Goal: Task Accomplishment & Management: Use online tool/utility

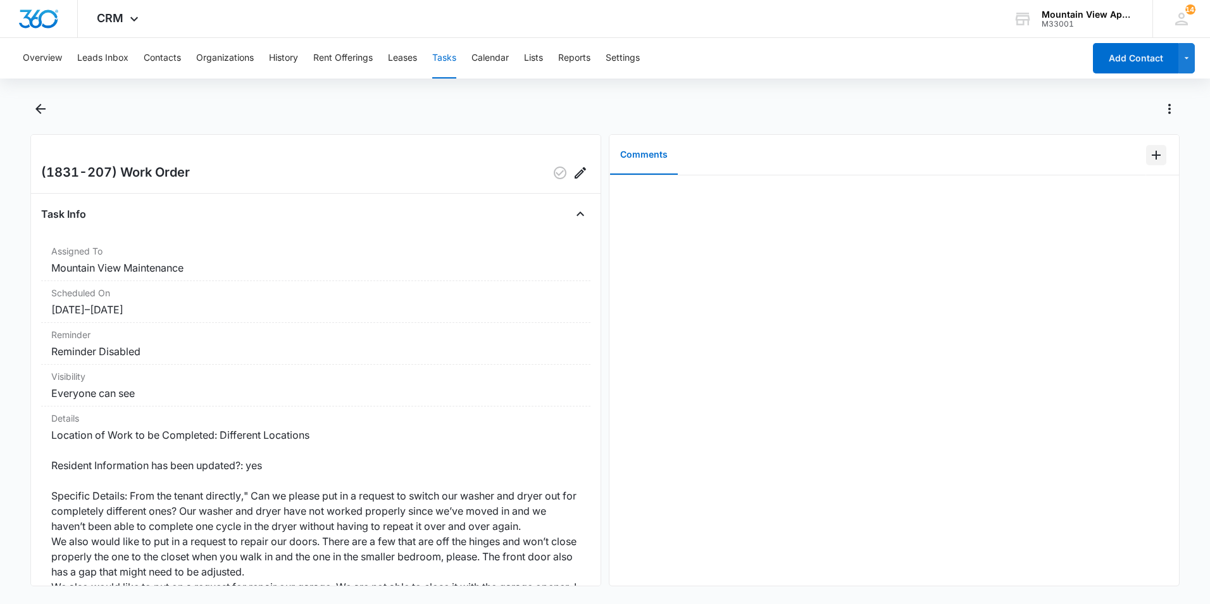
click at [1149, 157] on icon "Add Comment" at bounding box center [1156, 154] width 15 height 15
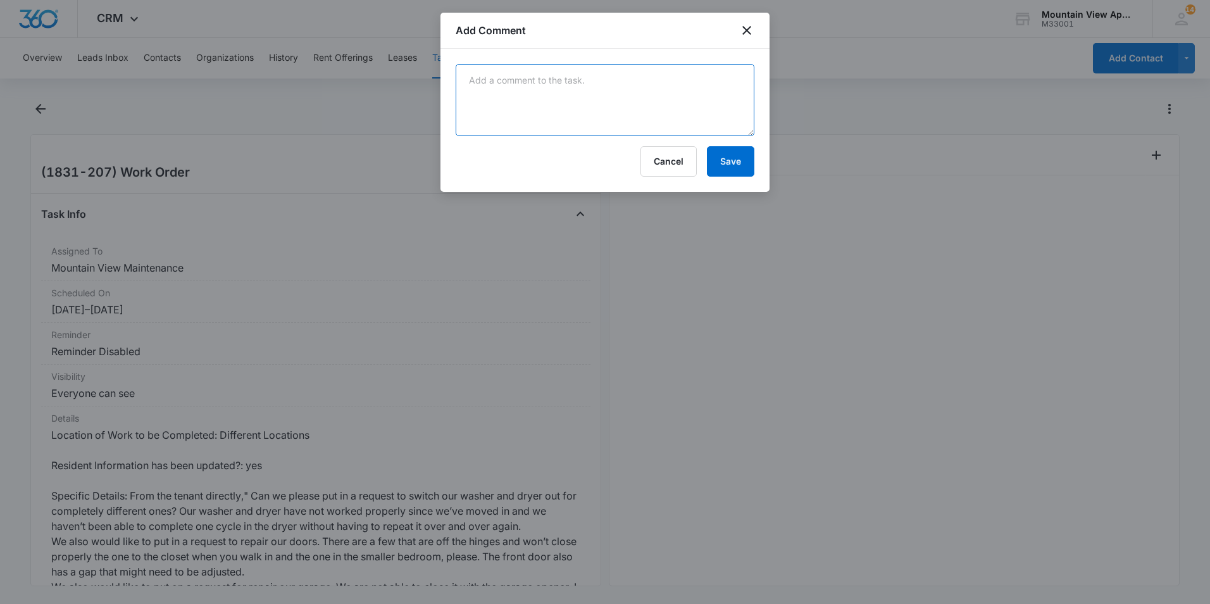
click at [711, 100] on textarea at bounding box center [605, 100] width 299 height 72
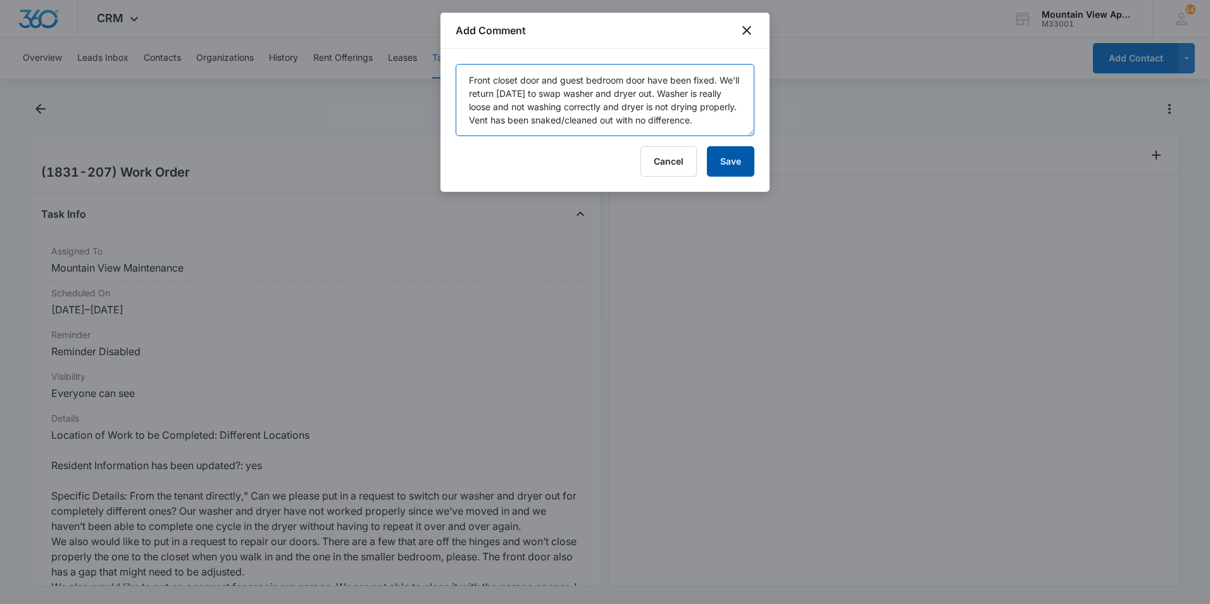
type textarea "Front closet door and guest bedroom door have been fixed. We'll return Monday 9…"
click at [727, 165] on button "Save" at bounding box center [730, 161] width 47 height 30
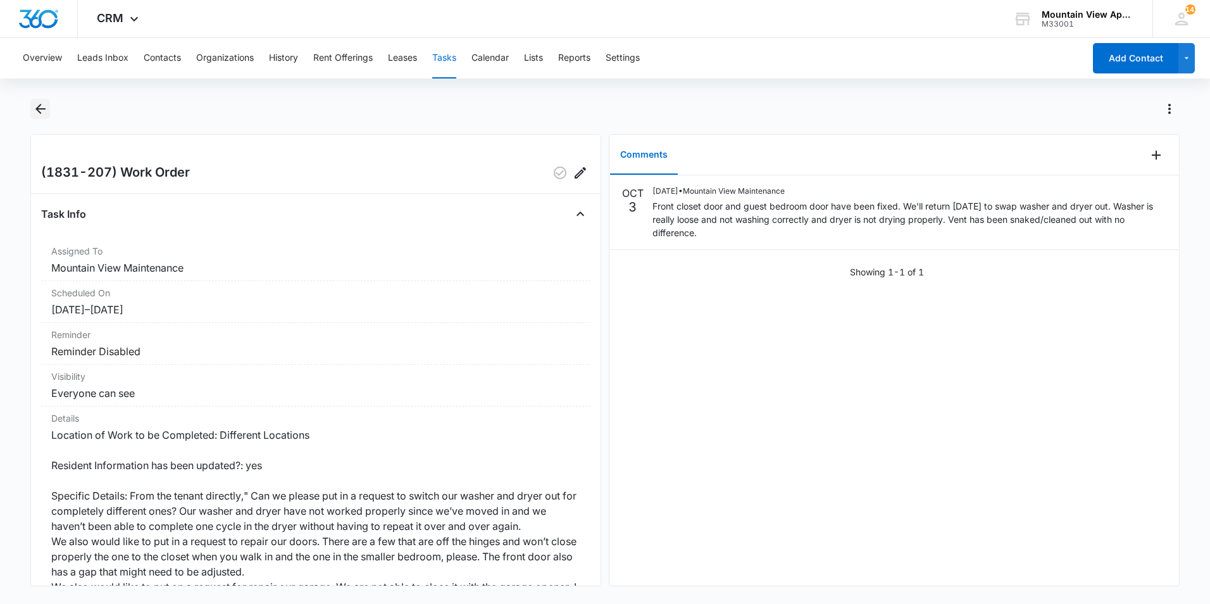
click at [42, 111] on icon "Back" at bounding box center [40, 108] width 15 height 15
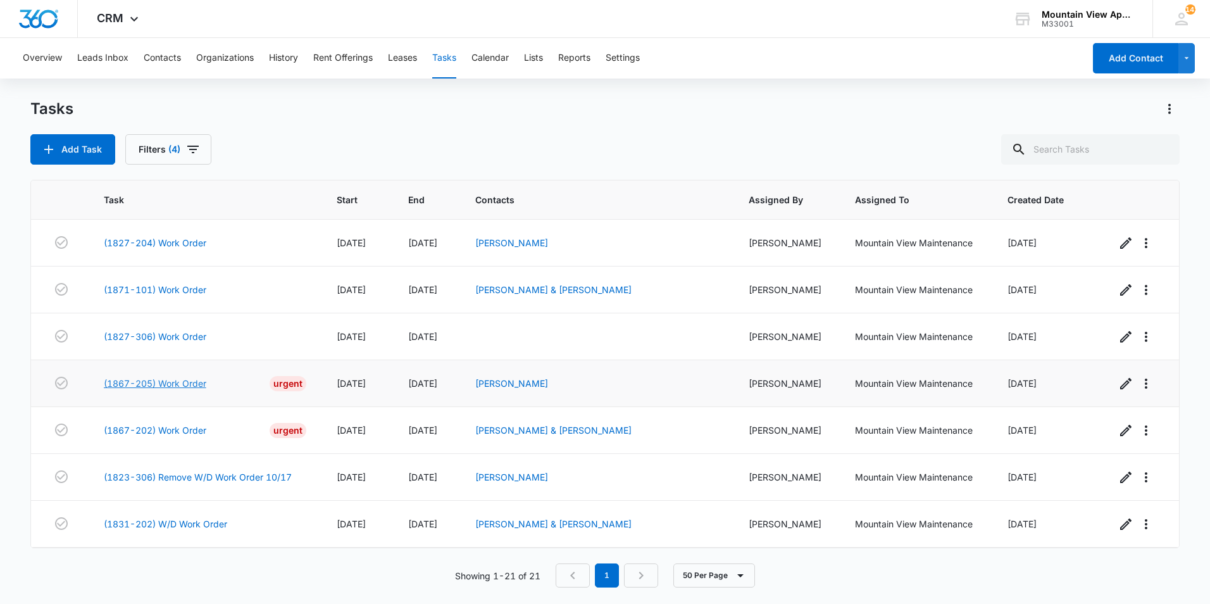
click at [169, 382] on link "(1867-205) Work Order" at bounding box center [155, 383] width 103 height 13
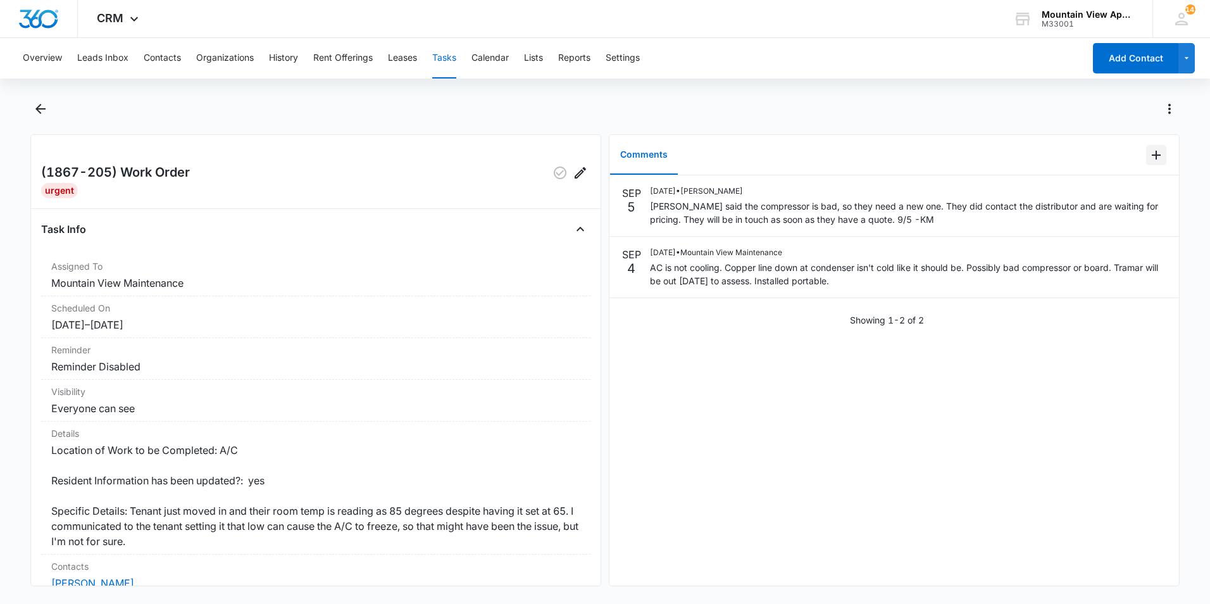
click at [1152, 156] on icon "Add Comment" at bounding box center [1156, 155] width 9 height 9
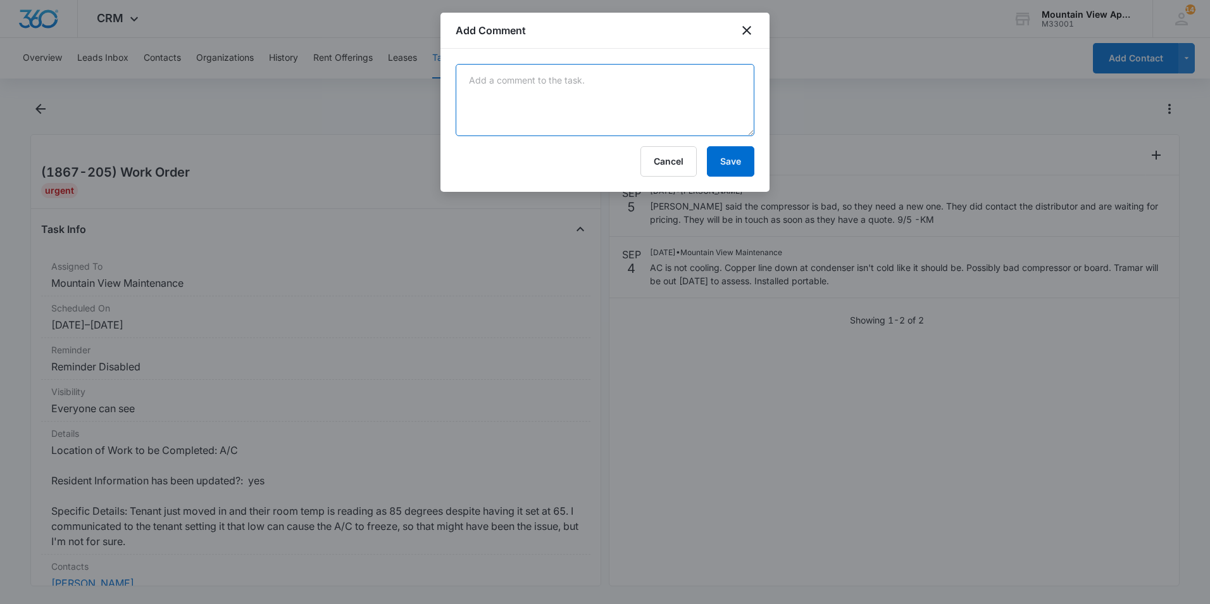
click at [676, 96] on textarea at bounding box center [605, 100] width 299 height 72
type textarea "Compressor replaced and ac works fine now. Removed portable as well. No further…"
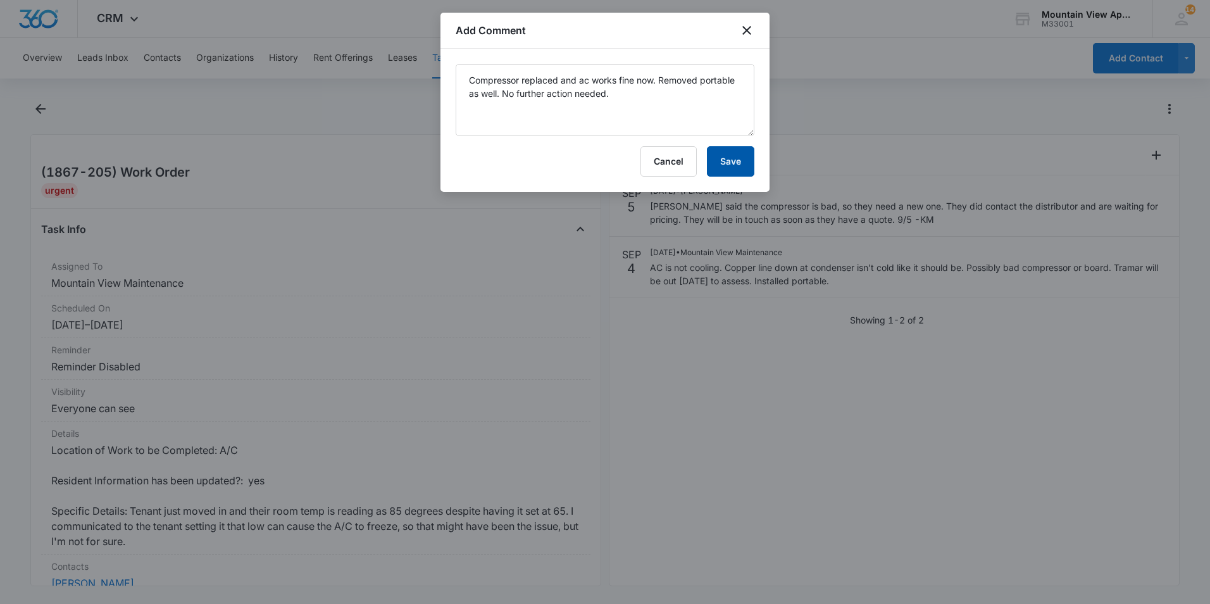
click at [724, 162] on button "Save" at bounding box center [730, 161] width 47 height 30
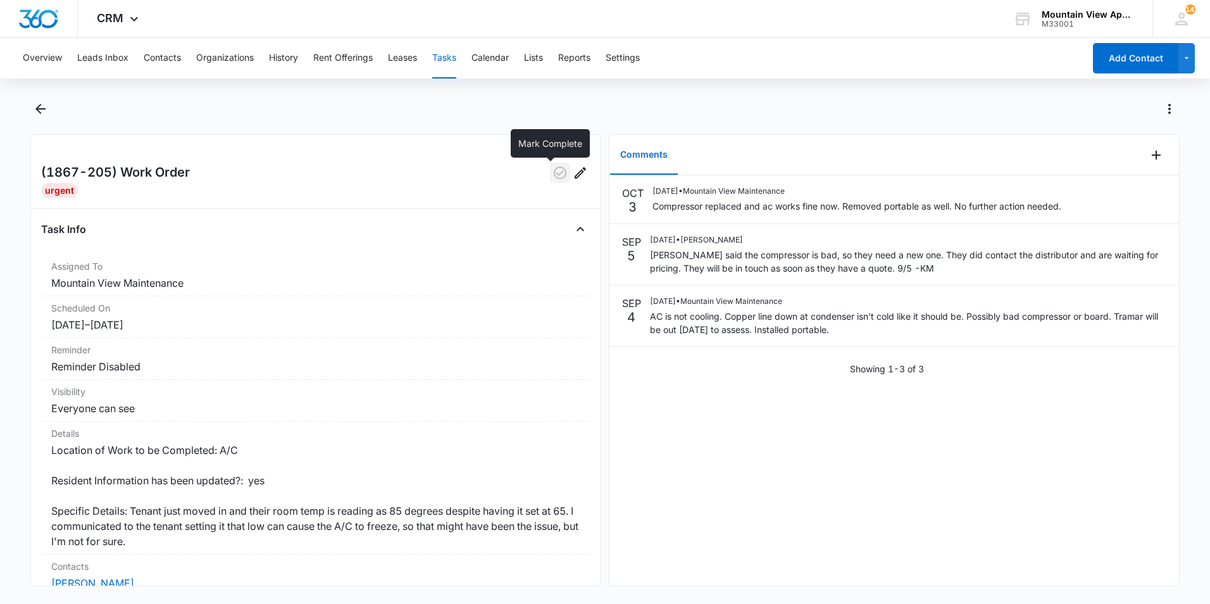
click at [554, 173] on icon "button" at bounding box center [560, 172] width 13 height 13
click at [42, 109] on icon "Back" at bounding box center [40, 109] width 10 height 10
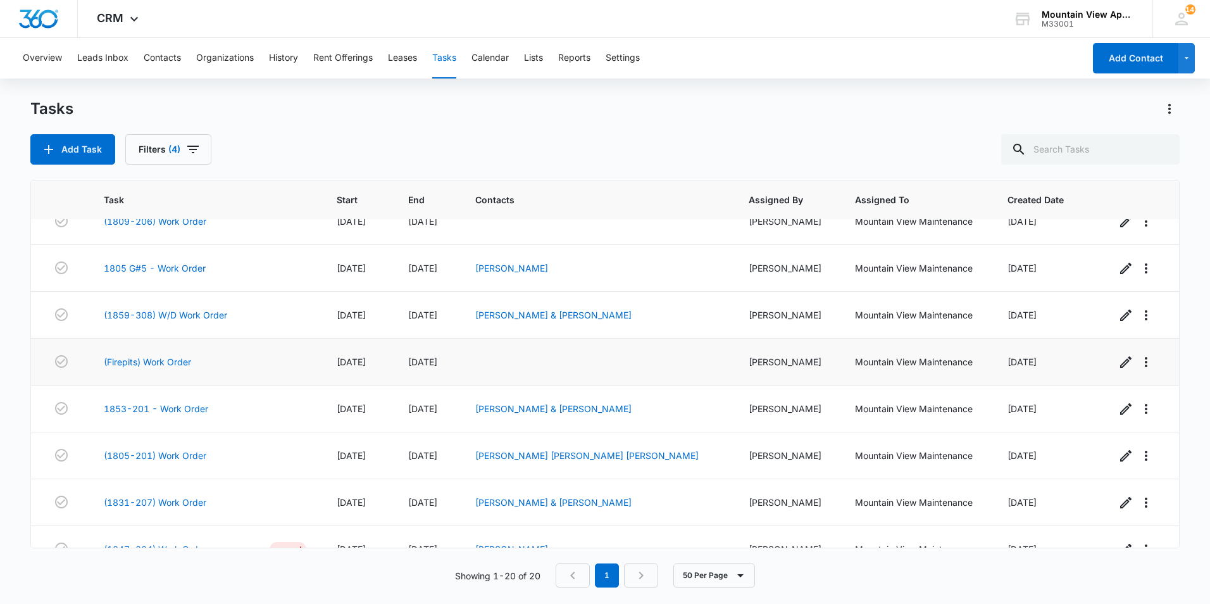
scroll to position [506, 0]
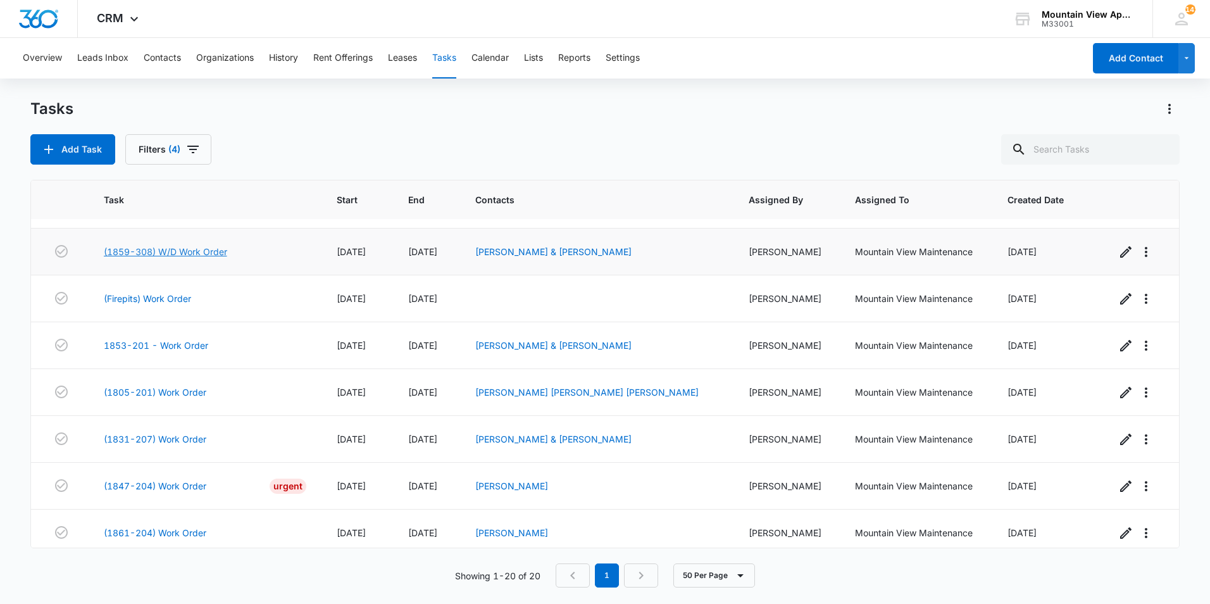
click at [146, 250] on link "(1859-308) W/D Work Order" at bounding box center [165, 251] width 123 height 13
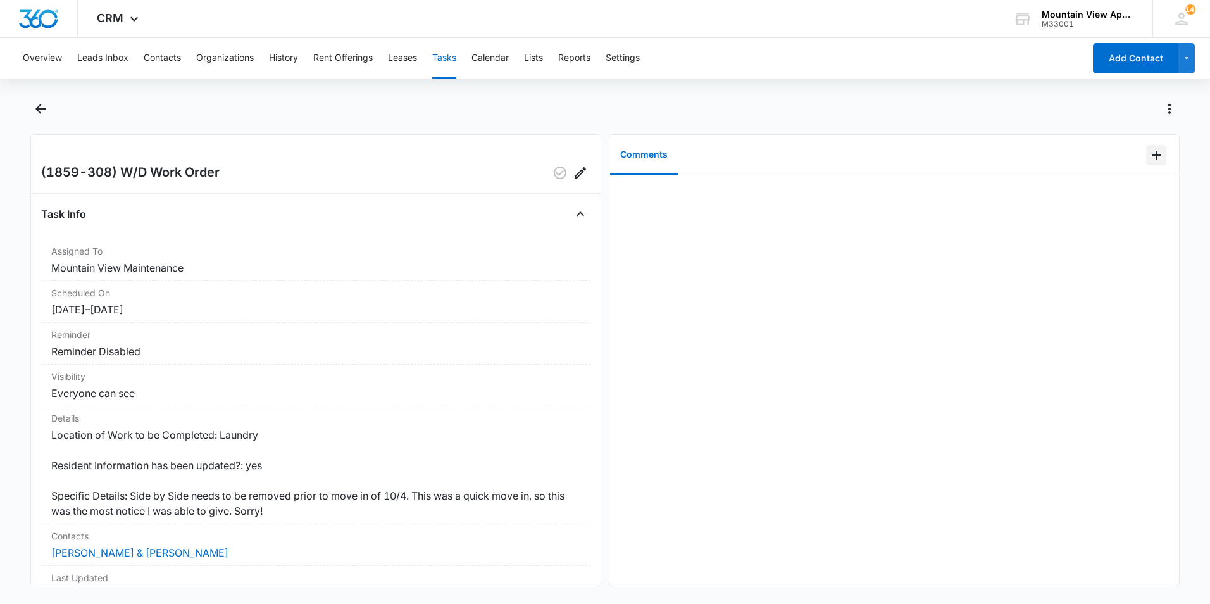
click at [1149, 153] on icon "Add Comment" at bounding box center [1156, 154] width 15 height 15
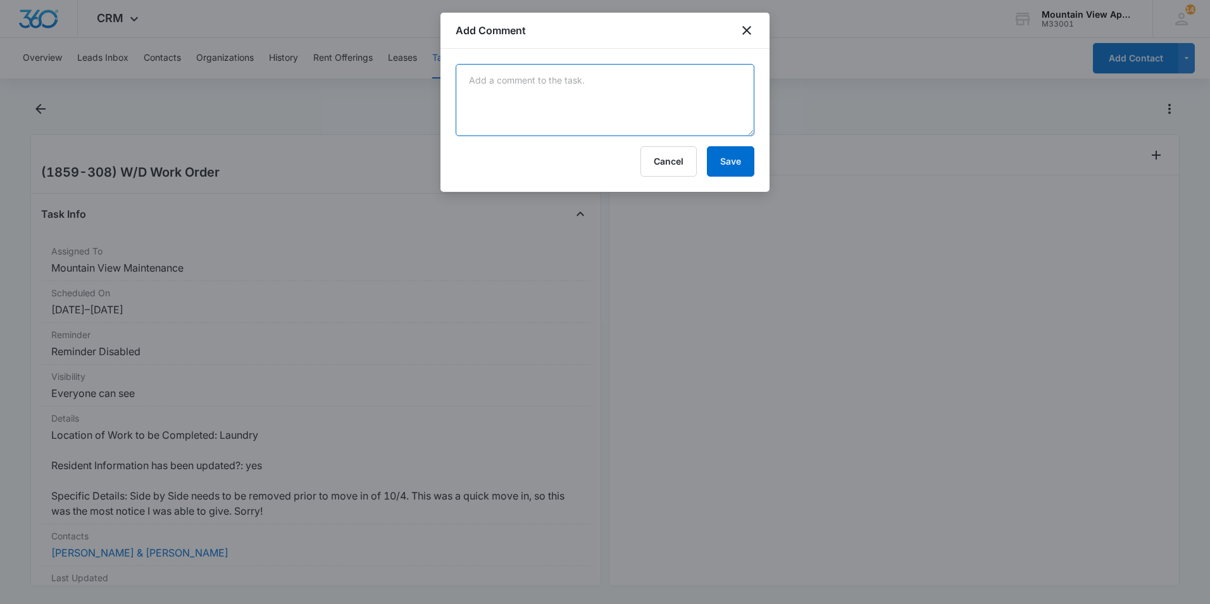
click at [666, 84] on textarea at bounding box center [605, 100] width 299 height 72
type textarea "Side by side removed."
click at [733, 165] on button "Save" at bounding box center [730, 161] width 47 height 30
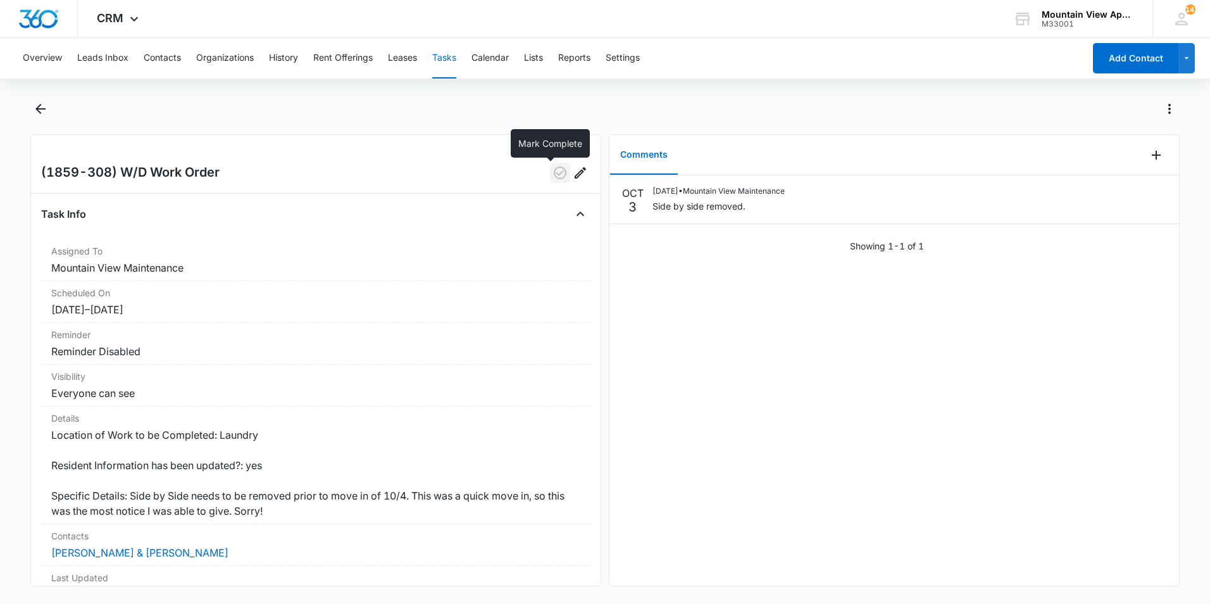
click at [552, 173] on icon "button" at bounding box center [559, 172] width 15 height 15
click at [42, 109] on icon "Back" at bounding box center [40, 109] width 10 height 10
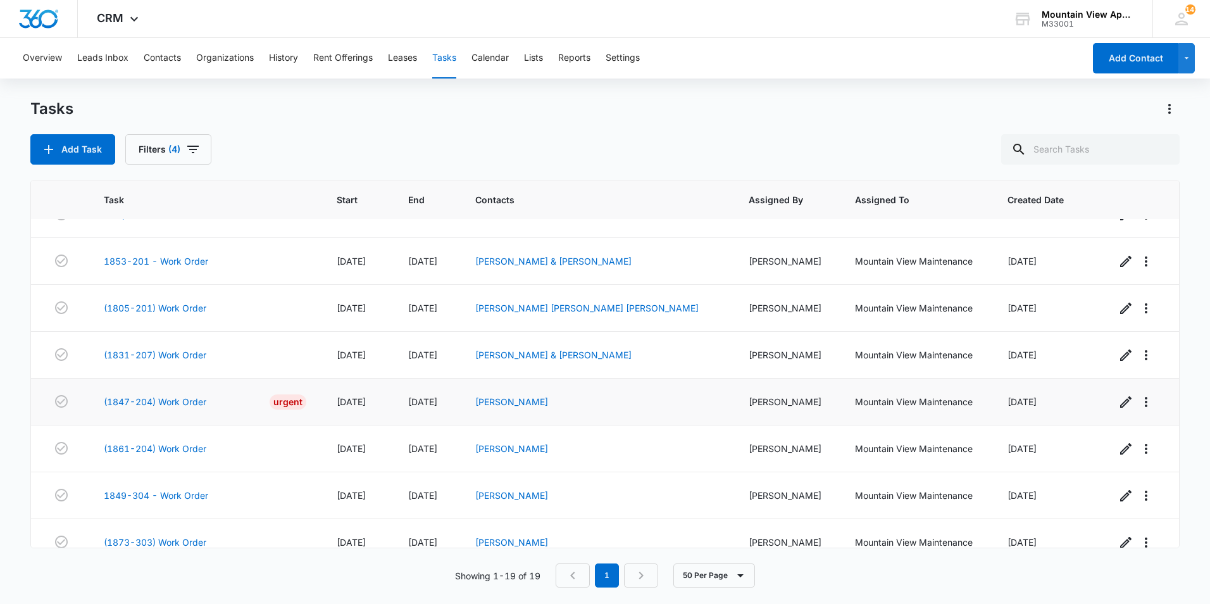
scroll to position [561, 0]
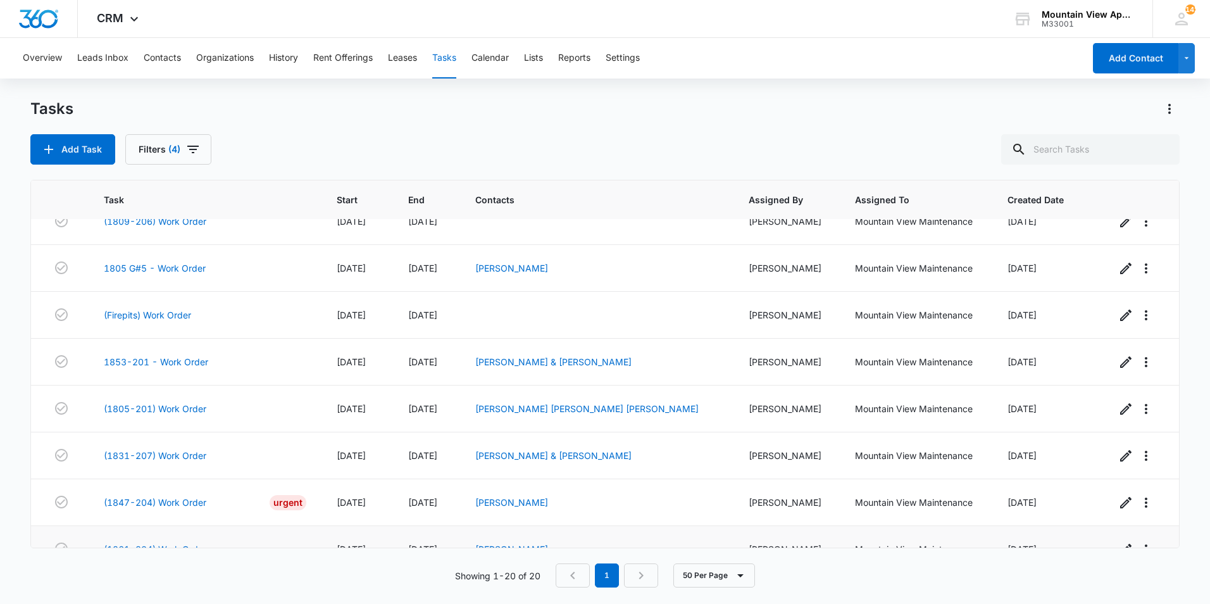
scroll to position [608, 0]
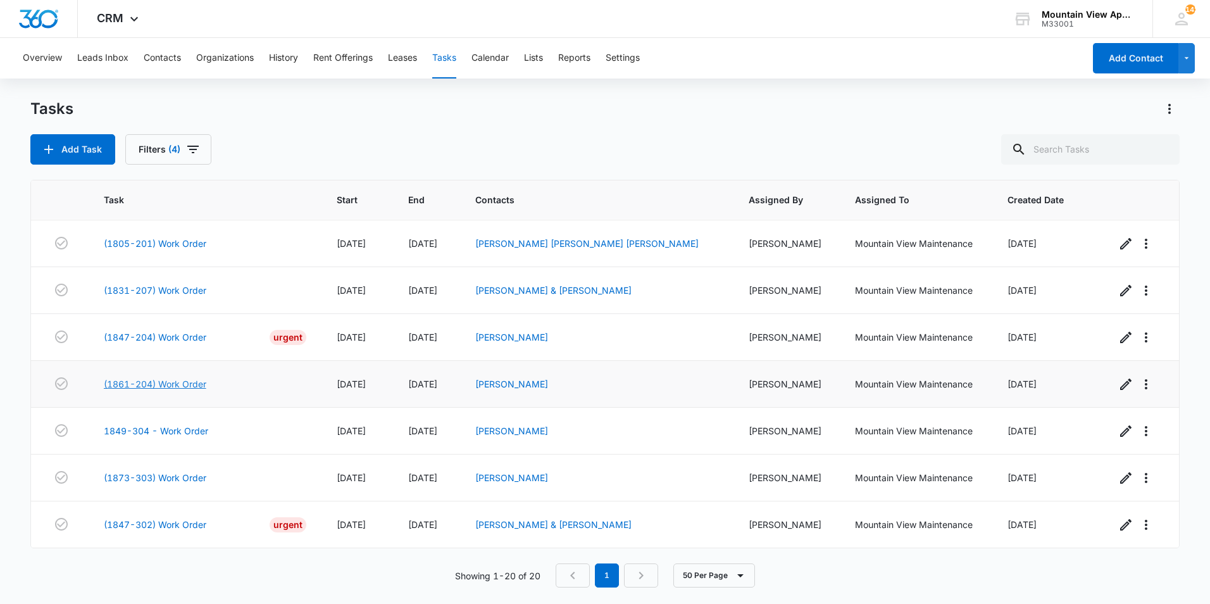
click at [178, 382] on link "(1861-204) Work Order" at bounding box center [155, 383] width 103 height 13
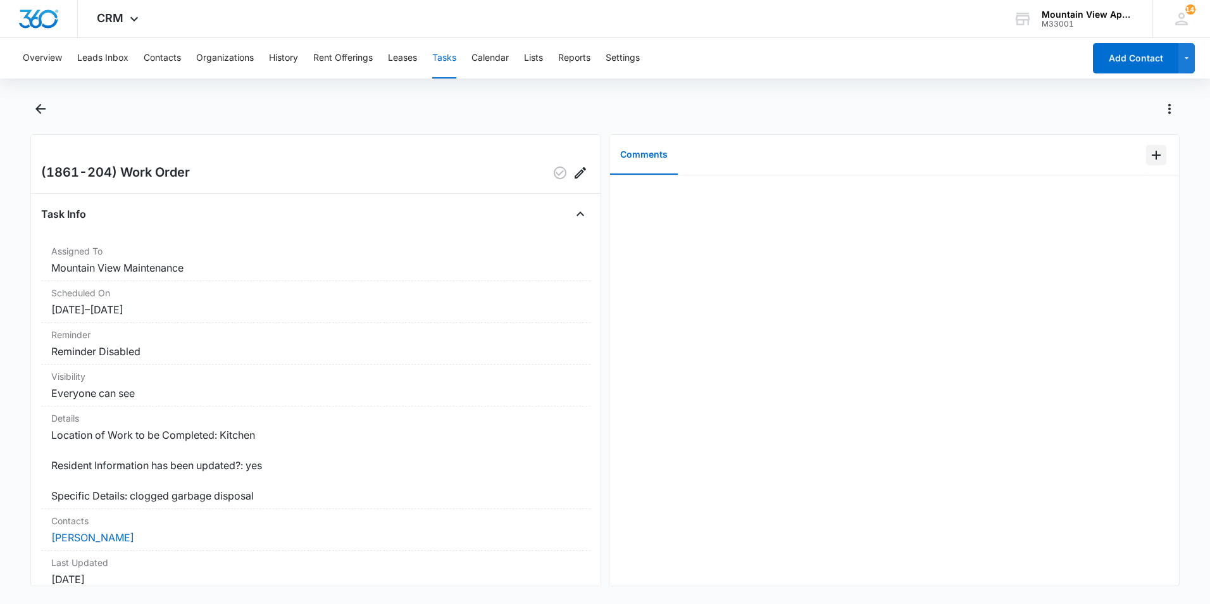
click at [1152, 154] on icon "Add Comment" at bounding box center [1156, 155] width 9 height 9
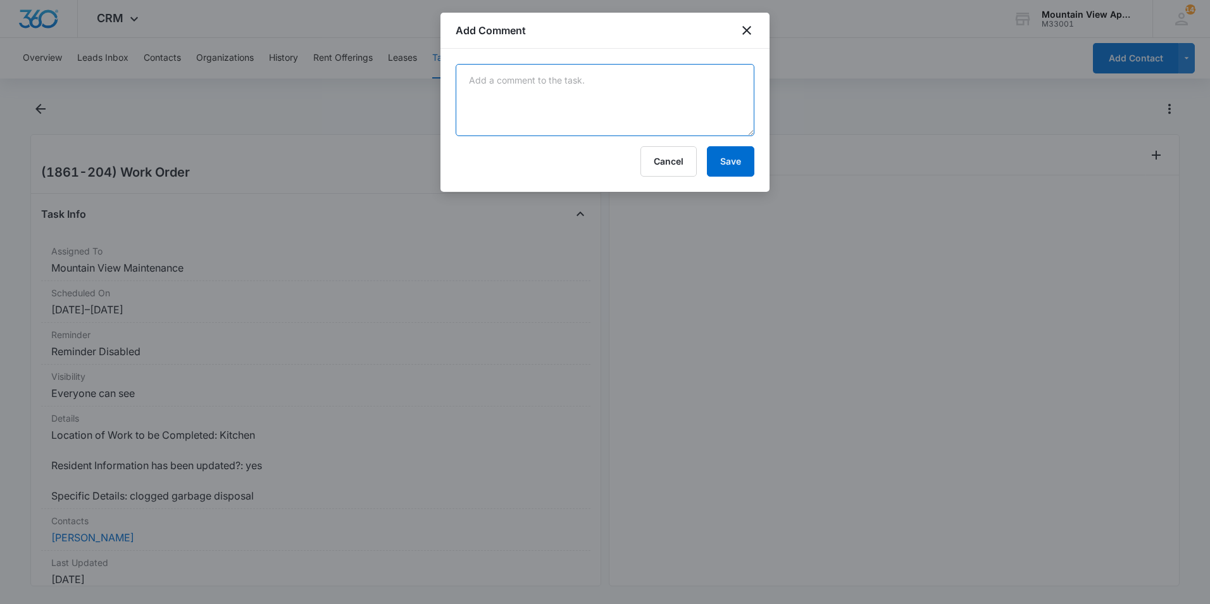
click at [715, 105] on textarea at bounding box center [605, 100] width 299 height 72
type textarea "Disposal is good to go."
click at [731, 163] on button "Save" at bounding box center [730, 161] width 47 height 30
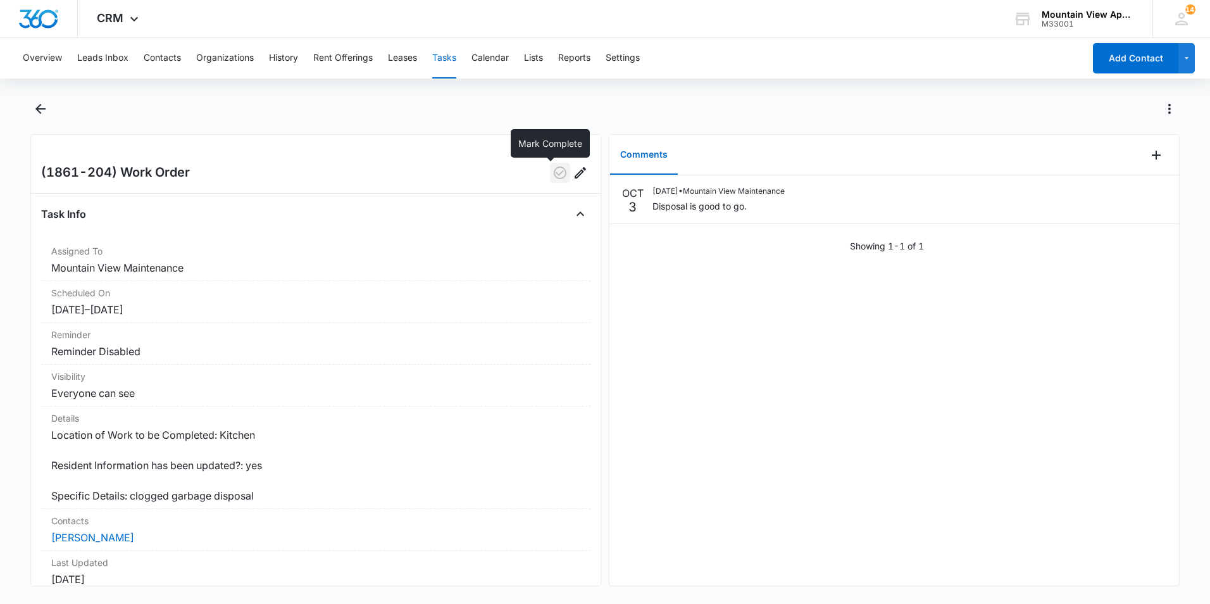
click at [552, 174] on icon "button" at bounding box center [559, 172] width 15 height 15
click at [37, 109] on icon "Back" at bounding box center [40, 108] width 15 height 15
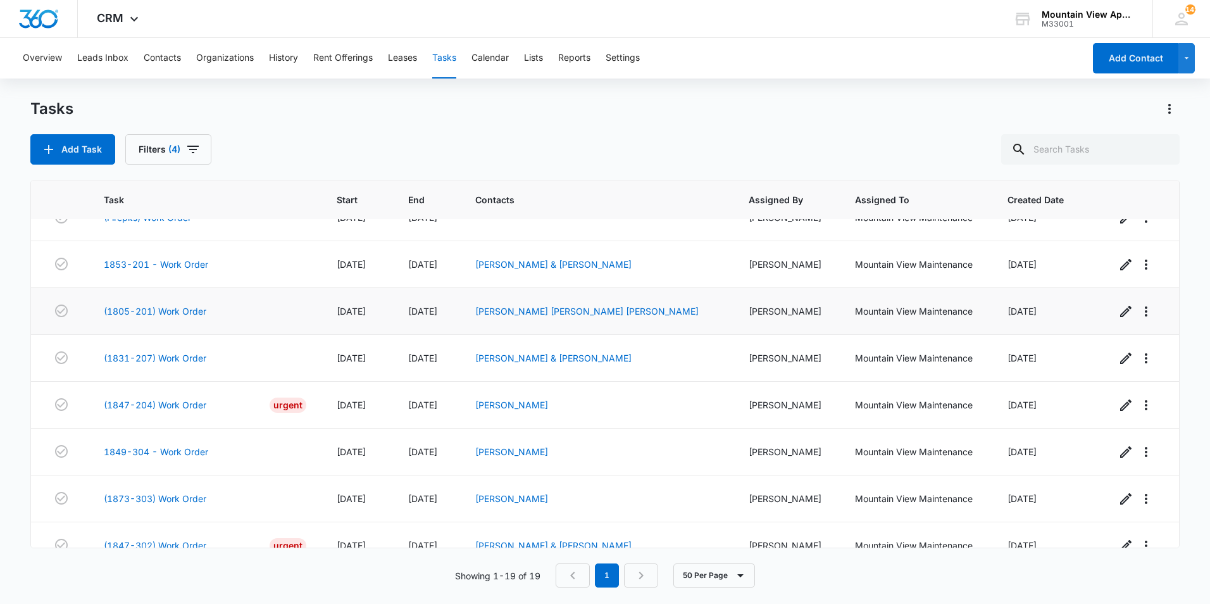
scroll to position [561, 0]
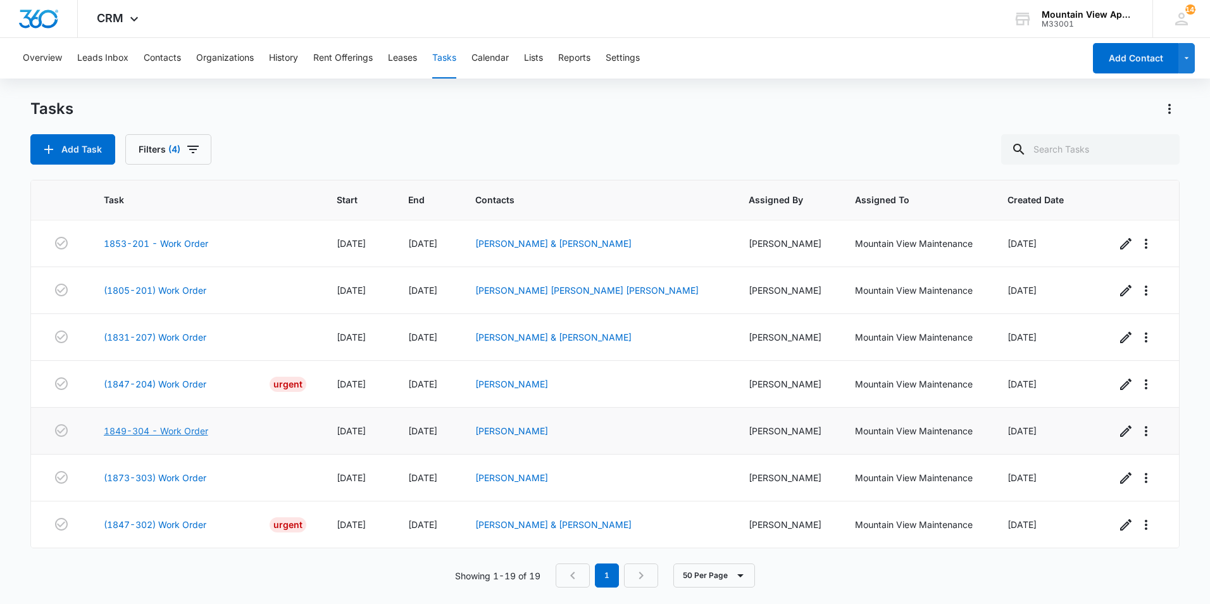
click at [179, 430] on link "1849-304 - Work Order" at bounding box center [156, 430] width 104 height 13
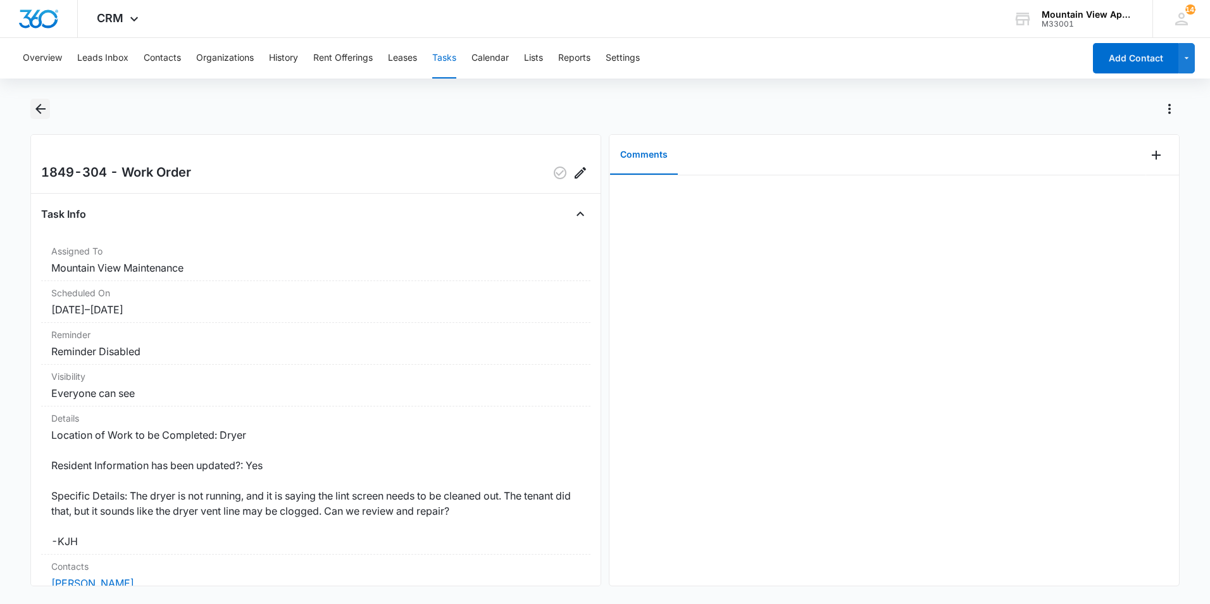
click at [40, 108] on icon "Back" at bounding box center [40, 109] width 10 height 10
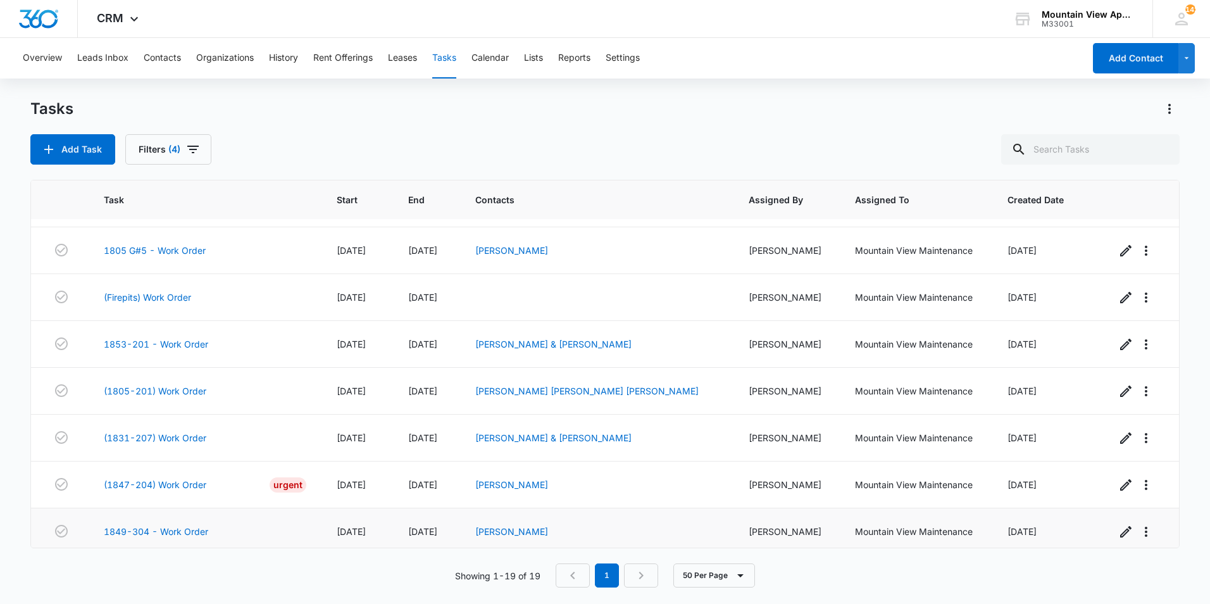
scroll to position [561, 0]
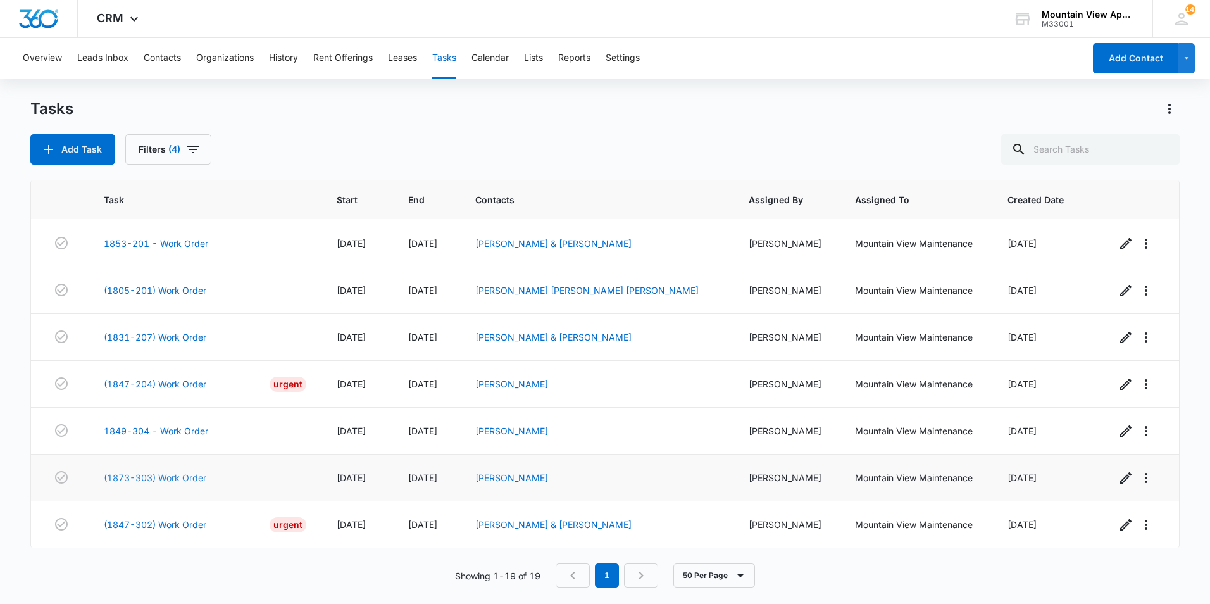
click at [168, 478] on link "(1873-303) Work Order" at bounding box center [155, 477] width 103 height 13
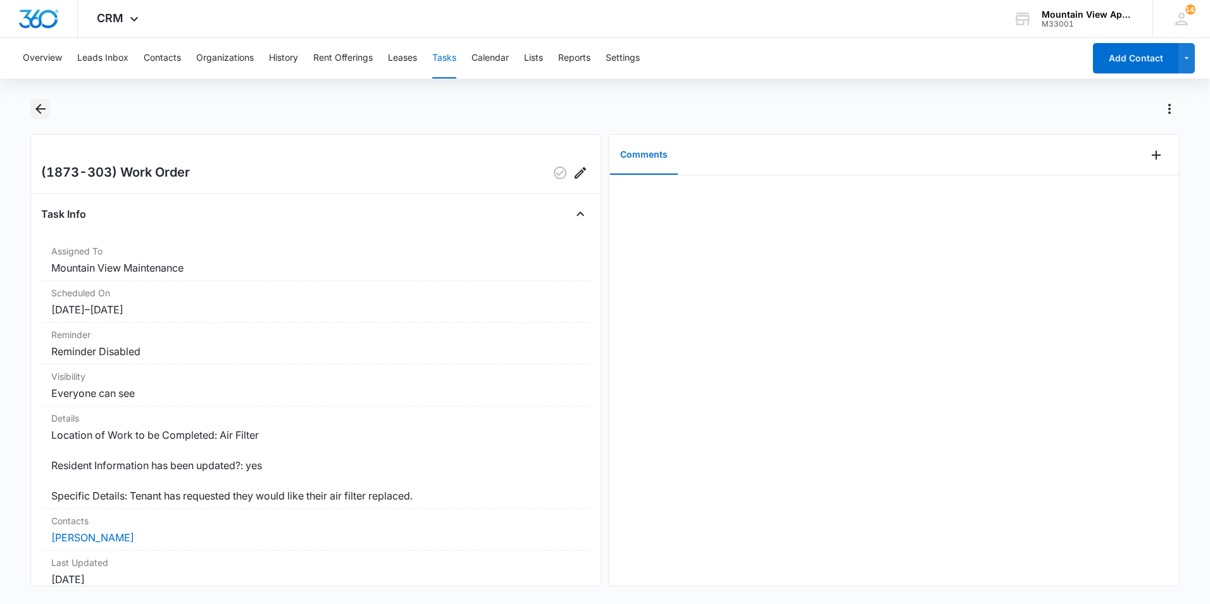
click at [41, 108] on icon "Back" at bounding box center [40, 108] width 15 height 15
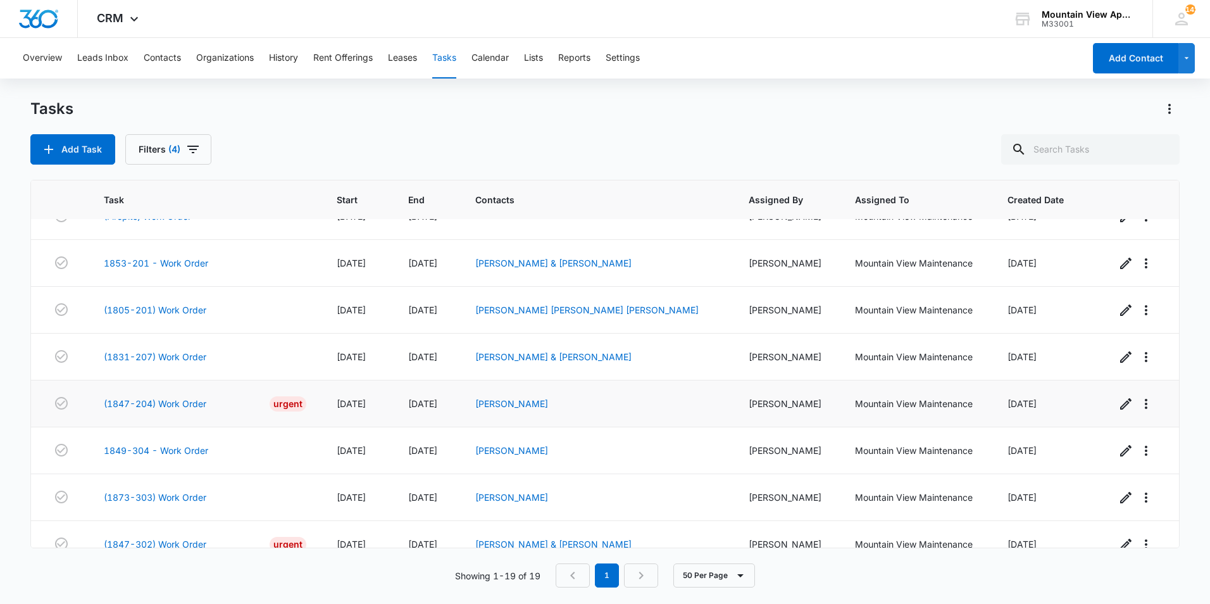
scroll to position [561, 0]
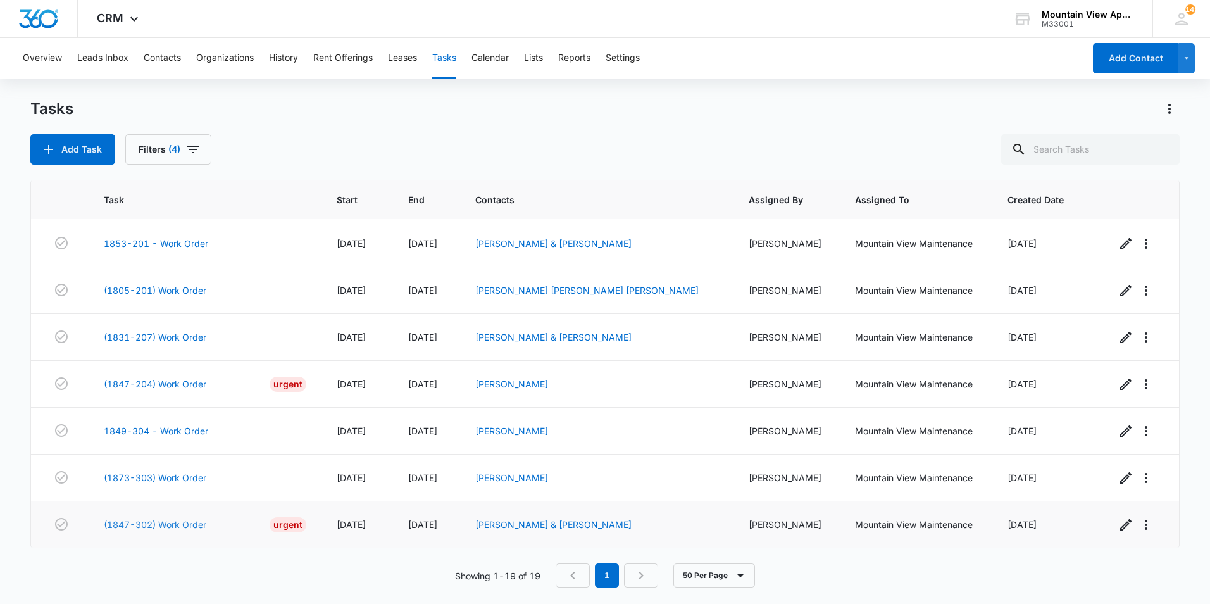
click at [149, 525] on link "(1847-302) Work Order" at bounding box center [155, 524] width 103 height 13
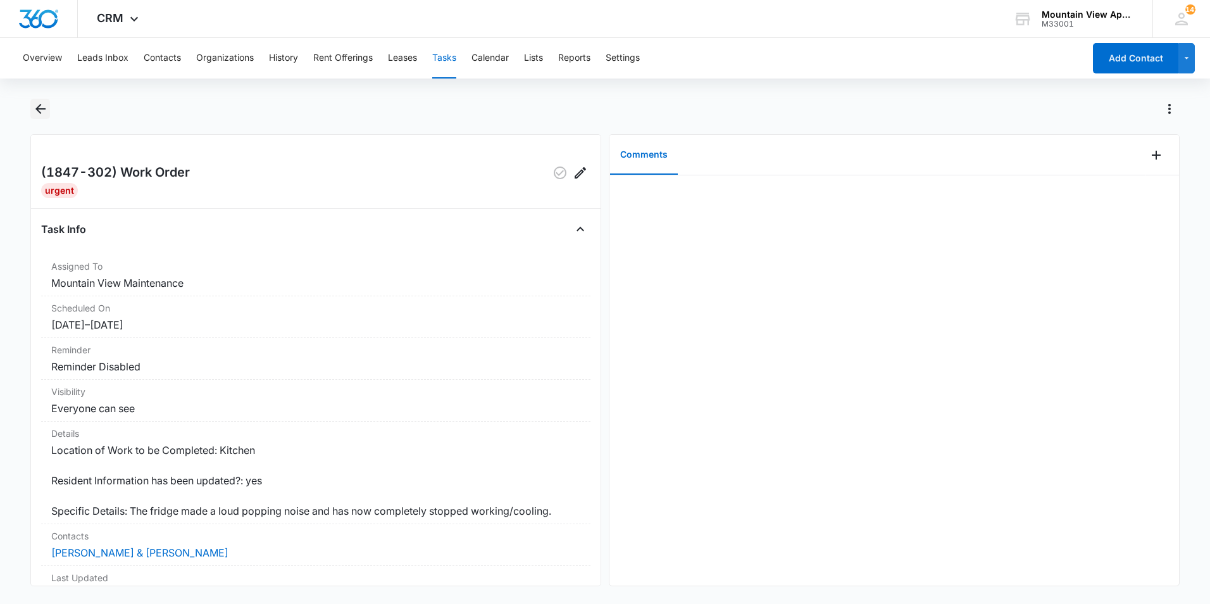
click at [39, 106] on icon "Back" at bounding box center [40, 109] width 10 height 10
